Goal: Information Seeking & Learning: Check status

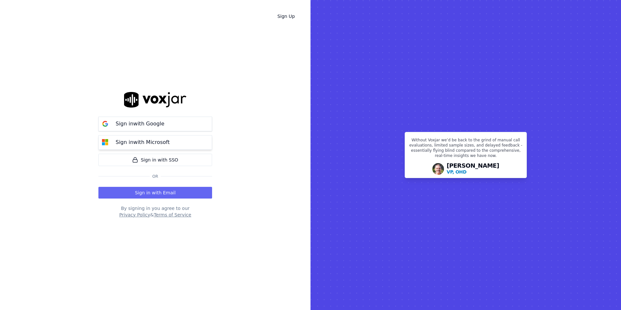
click at [154, 141] on p "Sign in with Microsoft" at bounding box center [143, 142] width 54 height 8
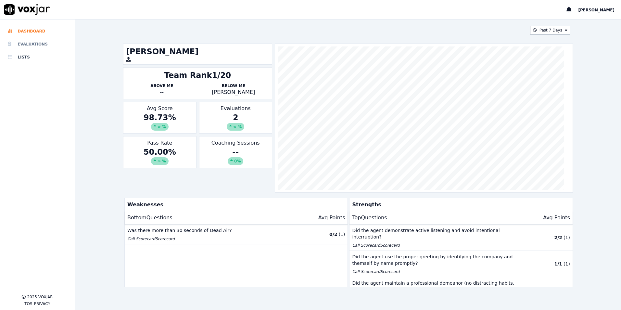
click at [45, 41] on li "Evaluations" at bounding box center [37, 44] width 59 height 13
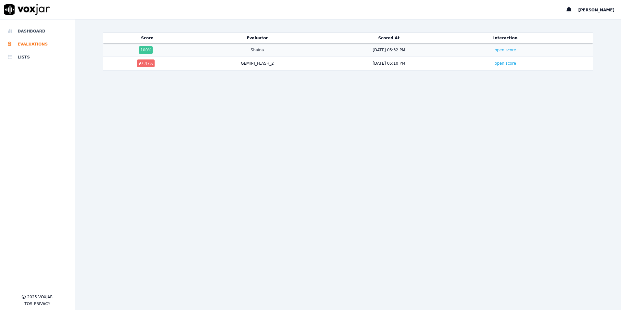
click at [491, 54] on td "open score" at bounding box center [505, 49] width 102 height 13
click at [494, 52] on link "open score" at bounding box center [504, 50] width 21 height 5
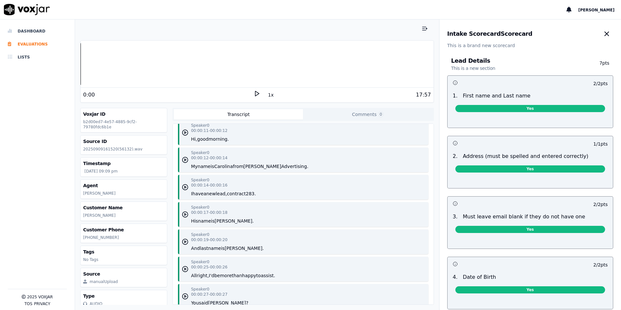
scroll to position [97, 0]
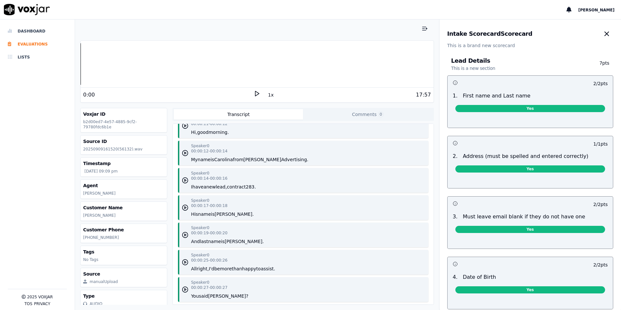
click at [254, 95] on icon at bounding box center [256, 93] width 6 height 6
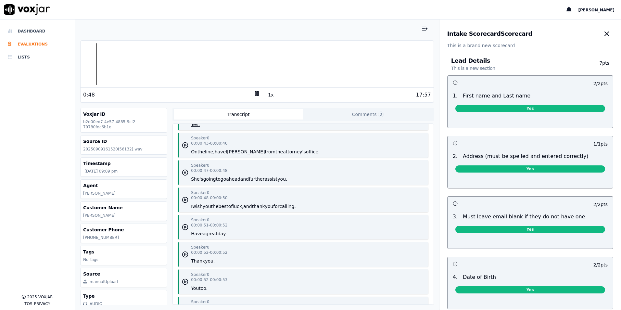
scroll to position [519, 0]
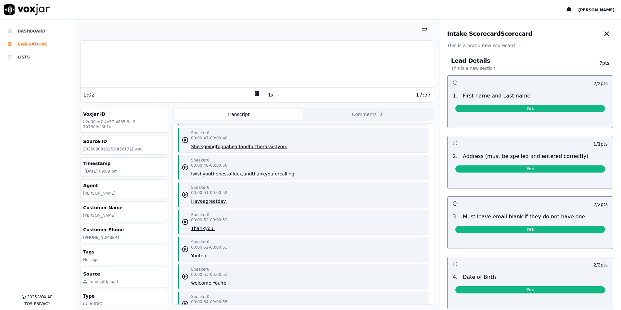
click at [255, 92] on rect at bounding box center [255, 93] width 1 height 4
click at [255, 92] on polygon at bounding box center [257, 93] width 4 height 5
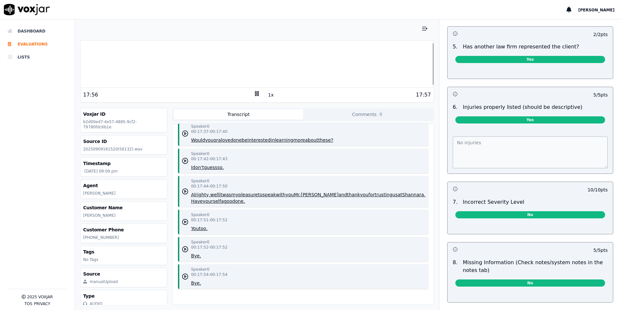
scroll to position [454, 0]
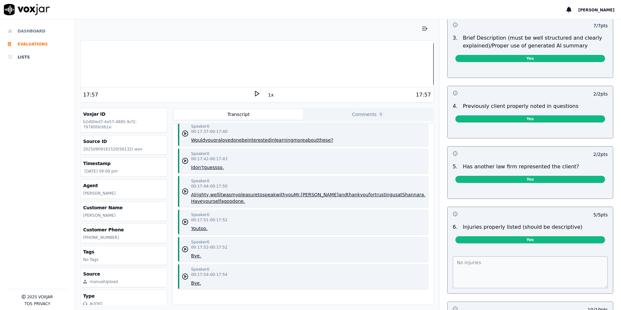
click at [17, 32] on li "Dashboard" at bounding box center [37, 31] width 59 height 13
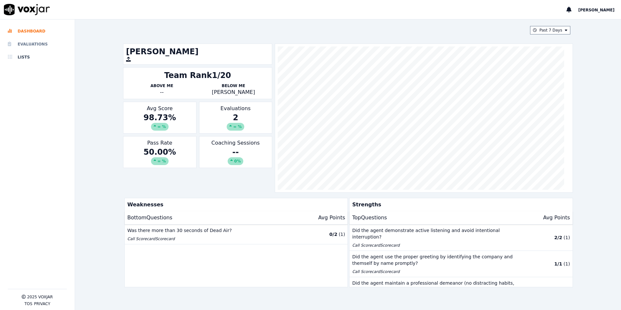
click at [39, 45] on li "Evaluations" at bounding box center [37, 44] width 59 height 13
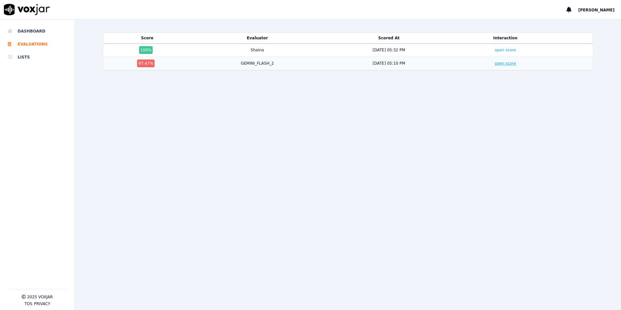
click at [498, 64] on link "open score" at bounding box center [504, 63] width 21 height 5
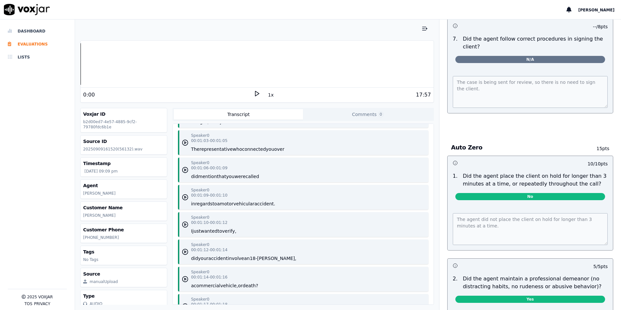
scroll to position [1947, 0]
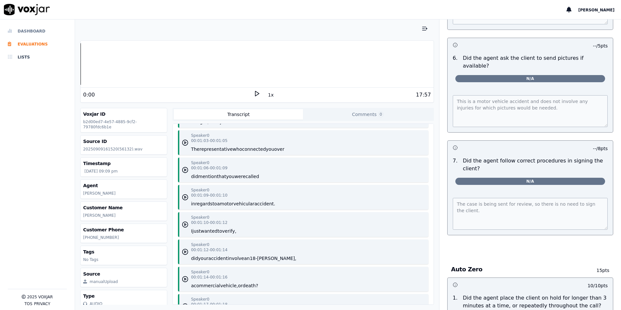
click at [44, 34] on li "Dashboard" at bounding box center [37, 31] width 59 height 13
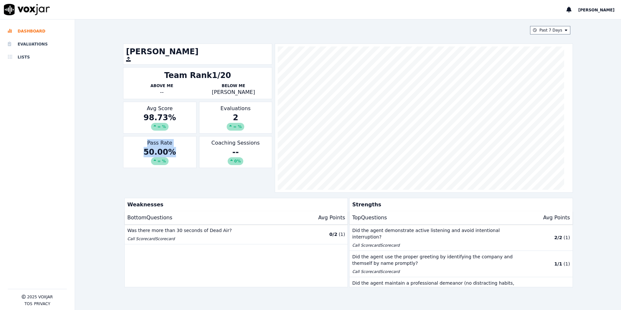
drag, startPoint x: 173, startPoint y: 149, endPoint x: 128, endPoint y: 142, distance: 46.0
click at [128, 142] on div "Pass Rate 50.00 % ∞ %" at bounding box center [159, 152] width 73 height 32
